Goal: Find specific page/section: Find specific page/section

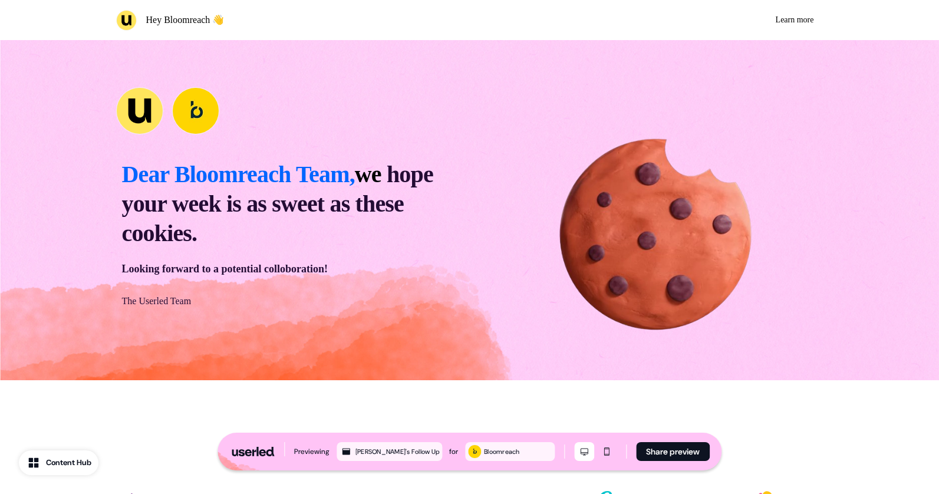
scroll to position [3102, 0]
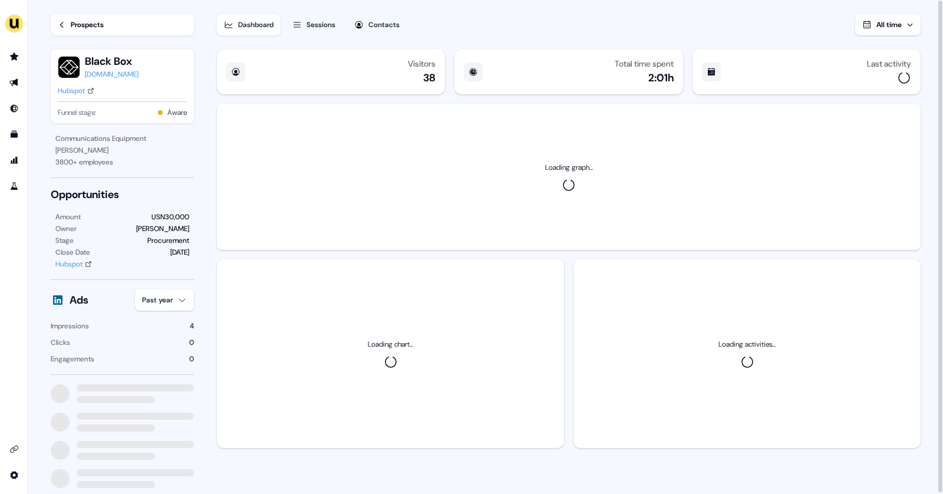
click at [83, 27] on div "Prospects" at bounding box center [87, 25] width 33 height 12
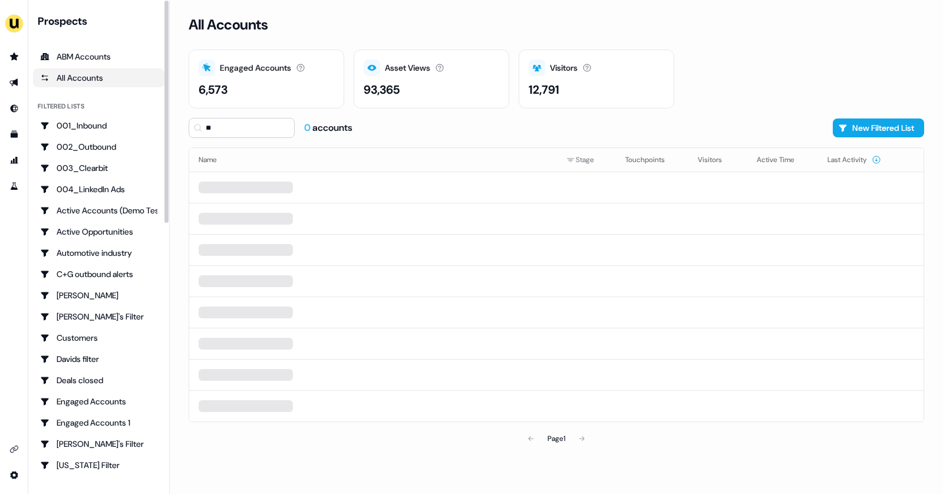
click at [74, 80] on div "All Accounts" at bounding box center [98, 78] width 117 height 12
click at [97, 59] on div "ABM Accounts" at bounding box center [98, 57] width 117 height 12
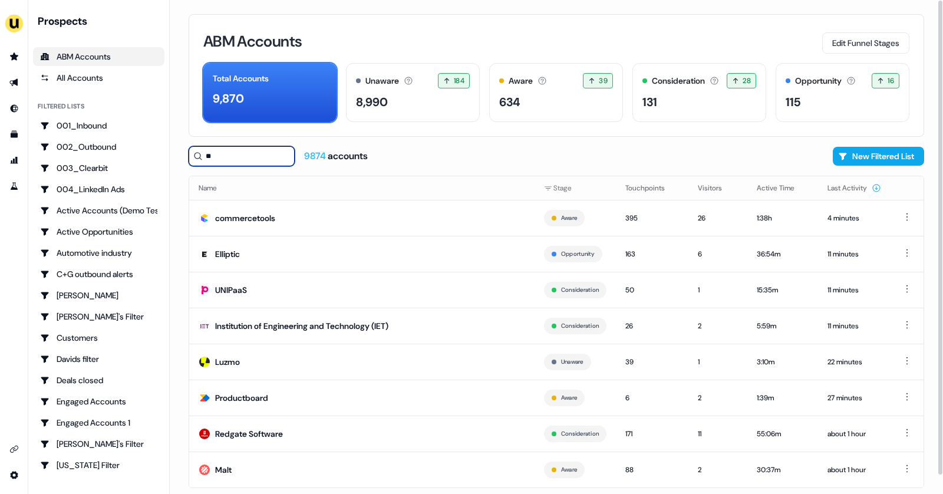
click at [215, 150] on input "**" at bounding box center [242, 156] width 106 height 20
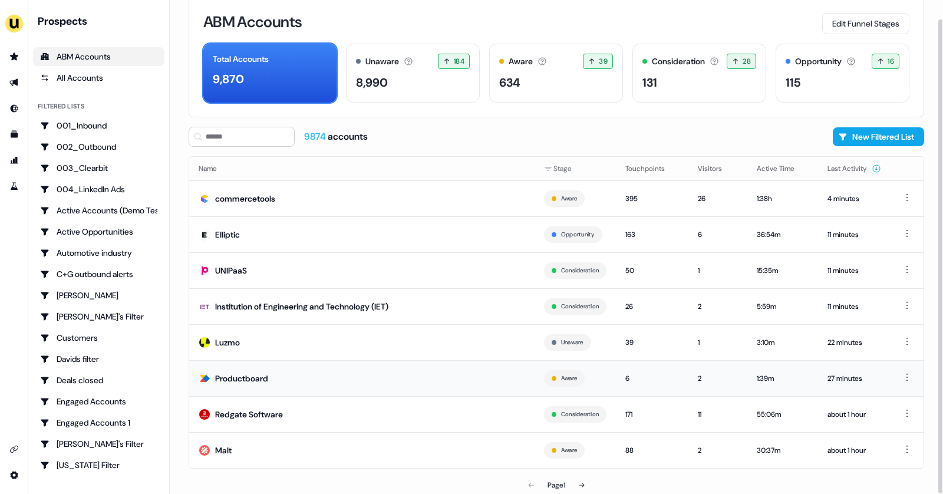
click at [300, 372] on td "Productboard" at bounding box center [361, 378] width 345 height 36
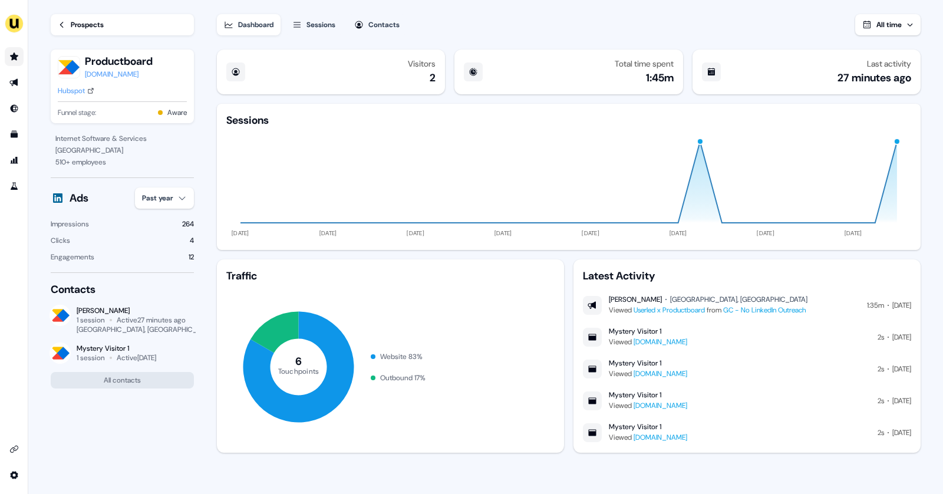
click at [7, 55] on link "Go to prospects" at bounding box center [14, 56] width 19 height 19
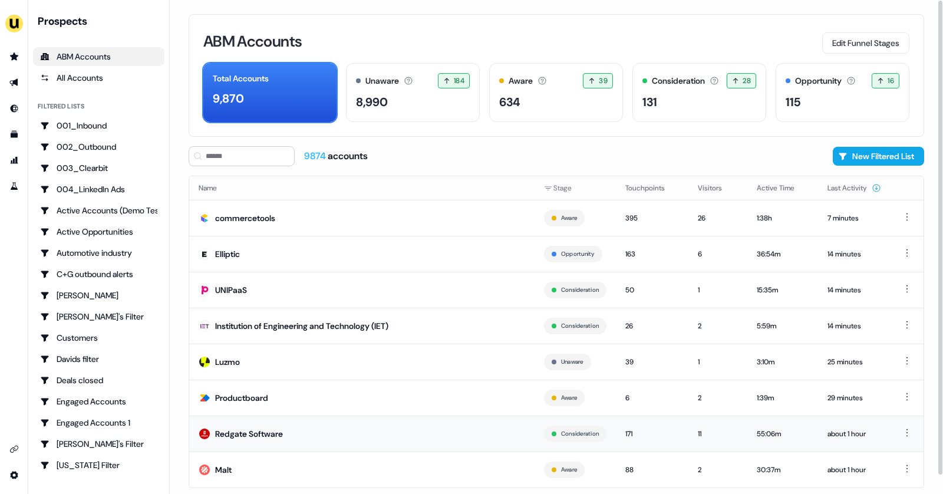
scroll to position [19, 0]
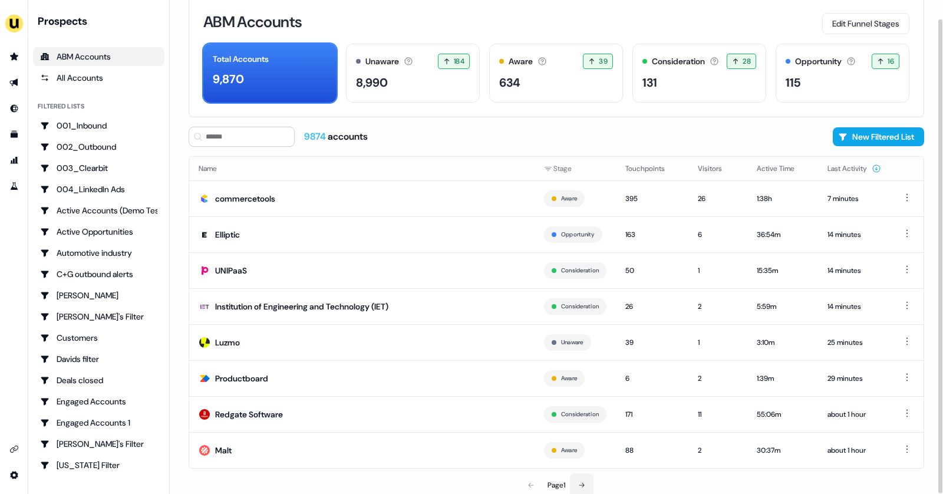
click at [584, 486] on button at bounding box center [582, 485] width 24 height 24
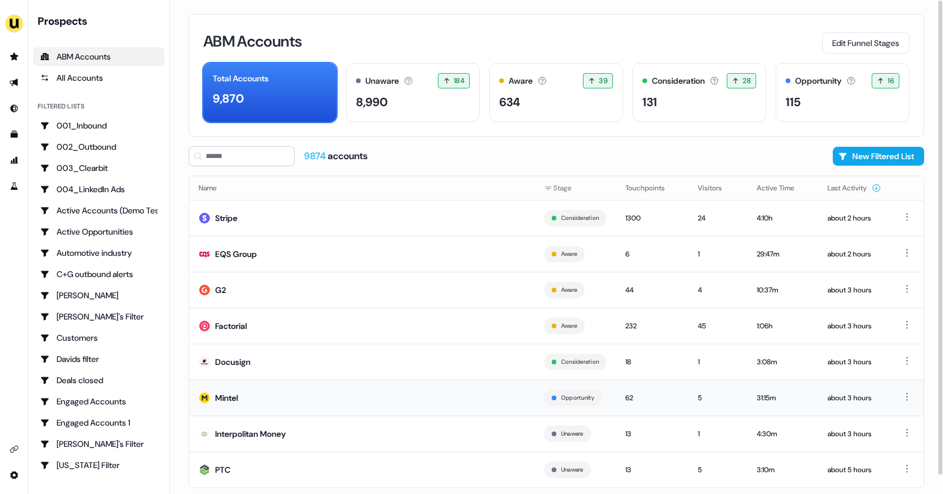
scroll to position [19, 0]
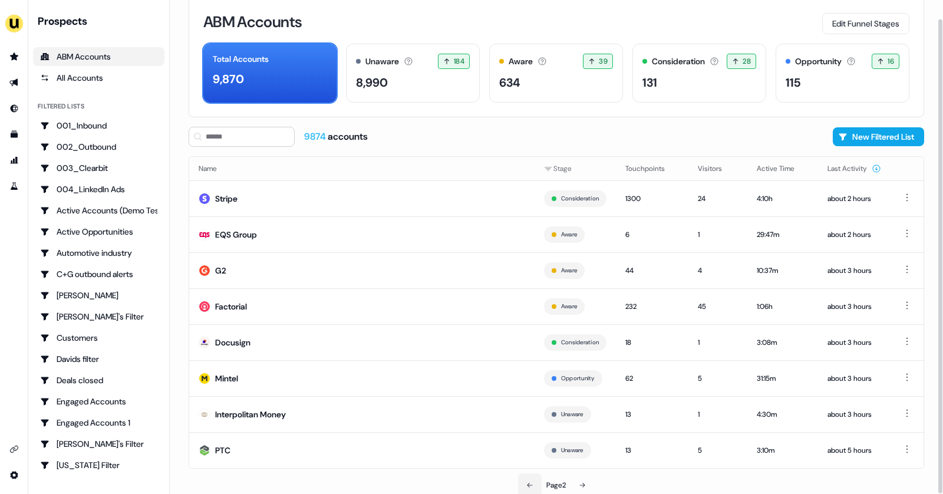
click at [526, 485] on icon at bounding box center [529, 485] width 7 height 7
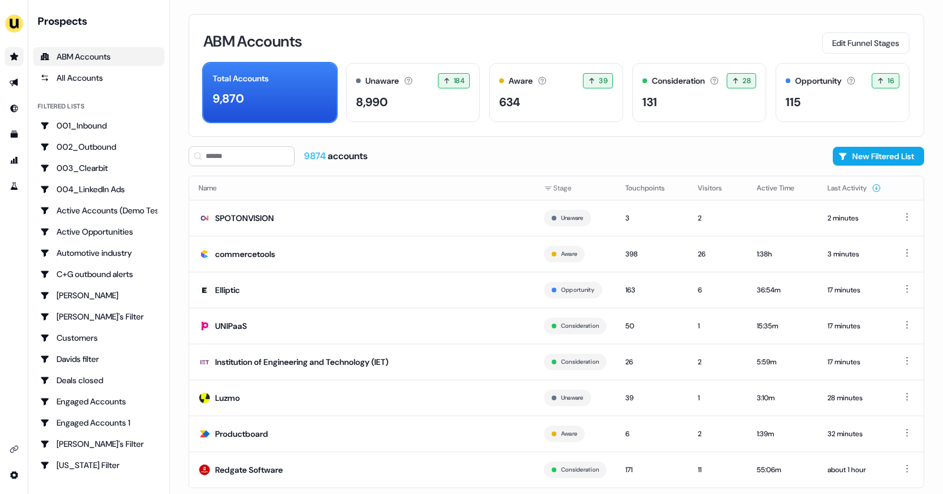
click at [9, 58] on icon "Go to prospects" at bounding box center [13, 56] width 9 height 9
